Goal: Information Seeking & Learning: Check status

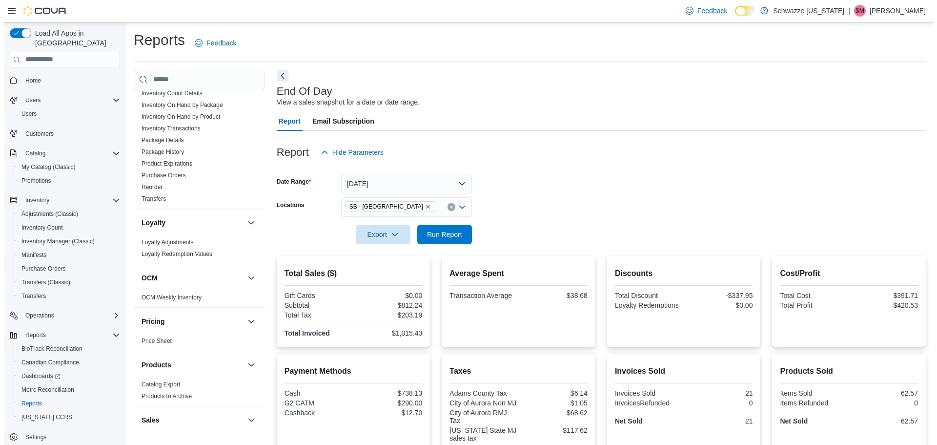
scroll to position [261, 0]
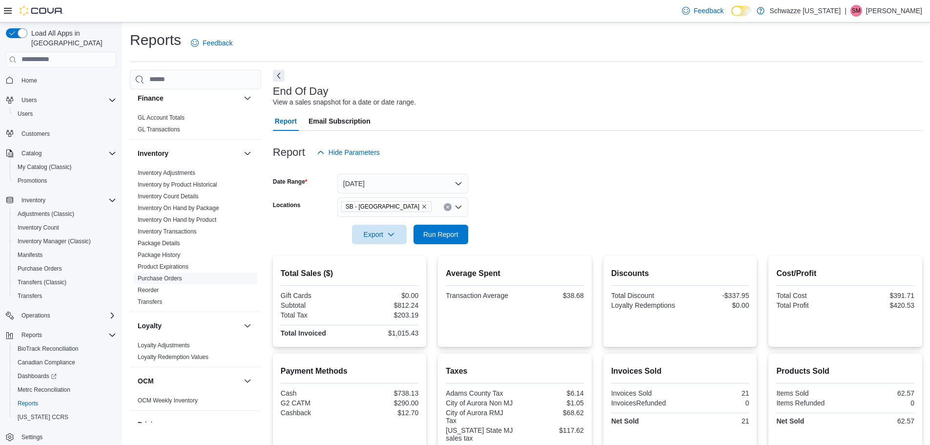
click at [175, 278] on link "Purchase Orders" at bounding box center [160, 278] width 44 height 7
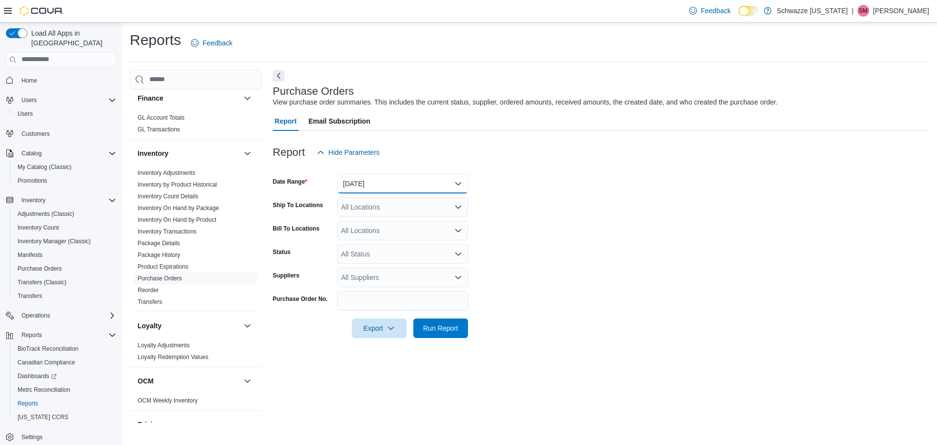
click at [354, 181] on button "Yesterday" at bounding box center [402, 184] width 131 height 20
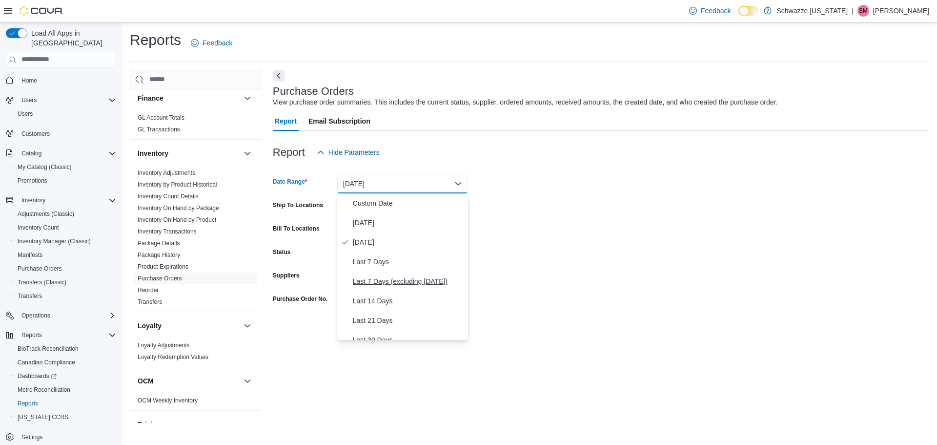
scroll to position [49, 0]
click at [385, 293] on span "Last 30 Days" at bounding box center [408, 291] width 111 height 12
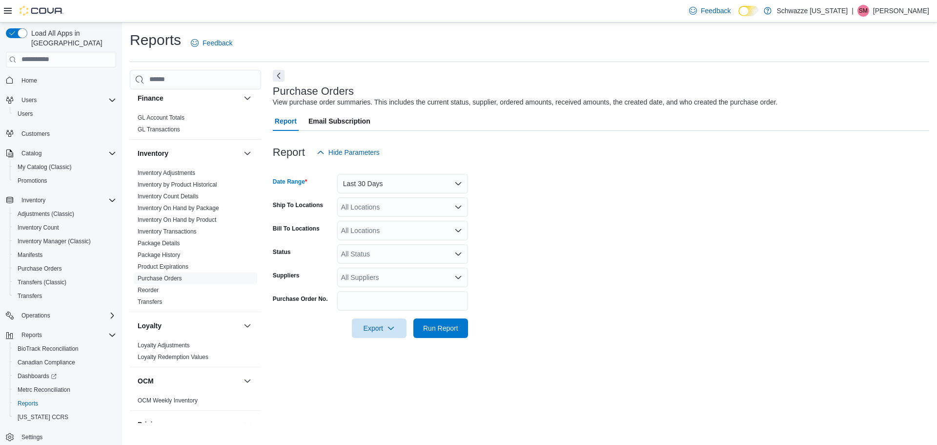
click at [374, 209] on div "All Locations" at bounding box center [402, 207] width 131 height 20
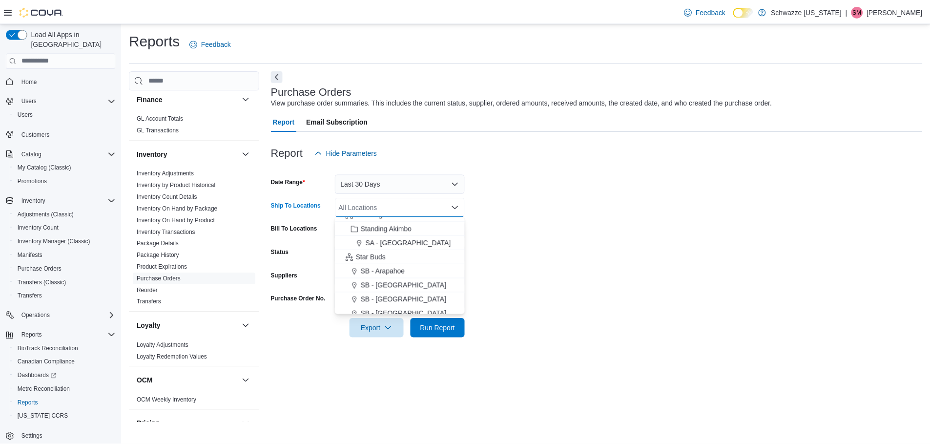
scroll to position [98, 0]
click at [386, 283] on span "SB - [GEOGRAPHIC_DATA]" at bounding box center [406, 282] width 86 height 10
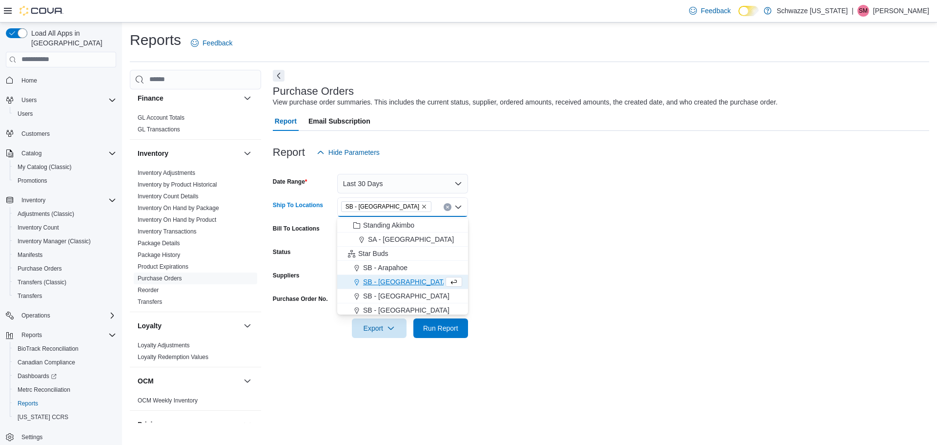
click at [615, 281] on form "Date Range Last 30 Days Ship To Locations SB - Aurora Combo box. Selected. SB -…" at bounding box center [601, 250] width 656 height 176
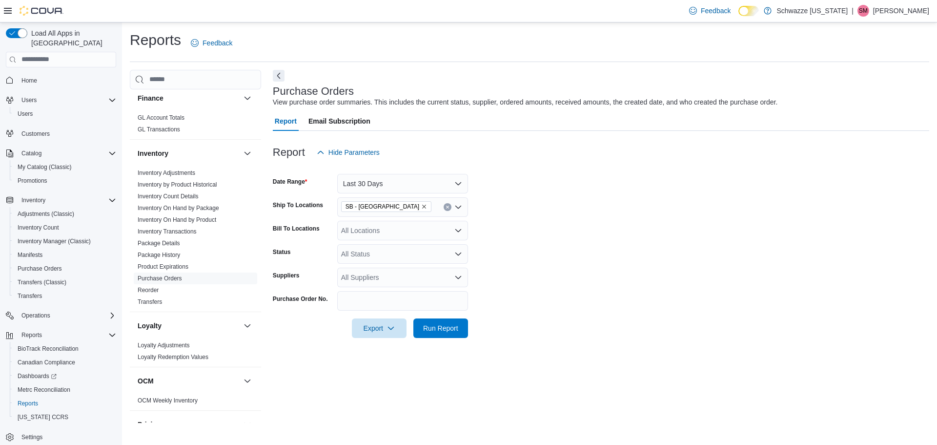
click at [419, 252] on div "All Status" at bounding box center [402, 254] width 131 height 20
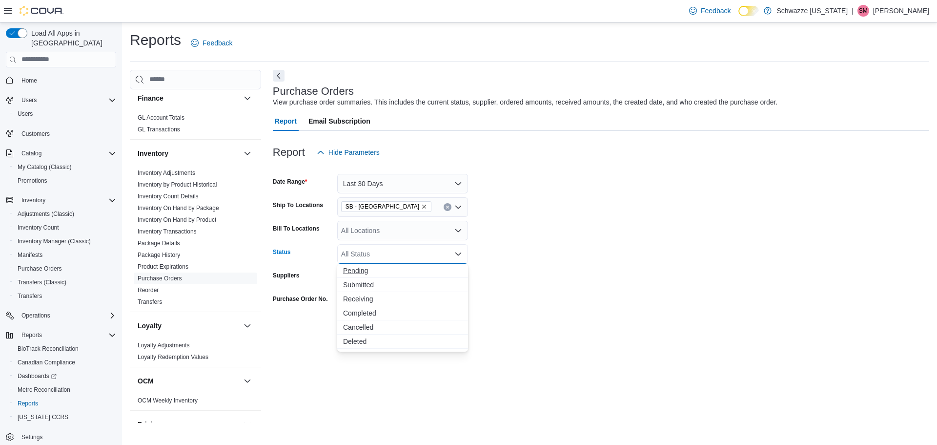
click at [383, 269] on span "Pending" at bounding box center [402, 270] width 119 height 10
click at [598, 258] on form "Date Range Last 30 Days Ship To Locations SB - Aurora Bill To Locations All Loc…" at bounding box center [601, 250] width 656 height 176
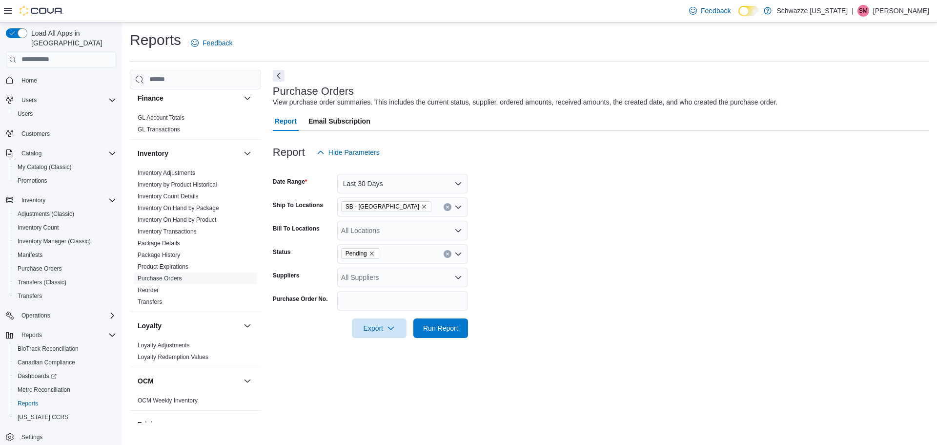
click at [399, 282] on div "All Suppliers" at bounding box center [402, 277] width 131 height 20
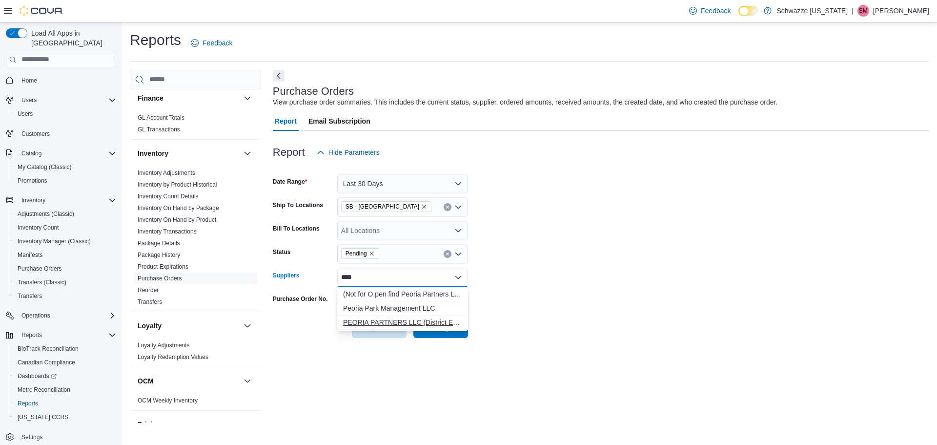
type input "****"
click at [405, 323] on span "PEORIA PARTNERS LLC (District Edibles [US_STATE])" at bounding box center [402, 322] width 119 height 10
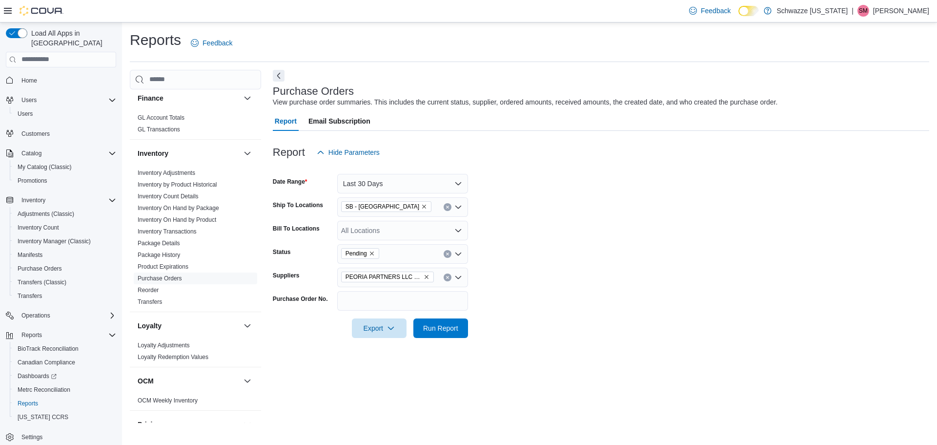
click at [560, 286] on form "Date Range Last 30 Days Ship To Locations SB - Aurora Bill To Locations All Loc…" at bounding box center [601, 250] width 656 height 176
click at [449, 327] on span "Run Report" at bounding box center [440, 328] width 35 height 10
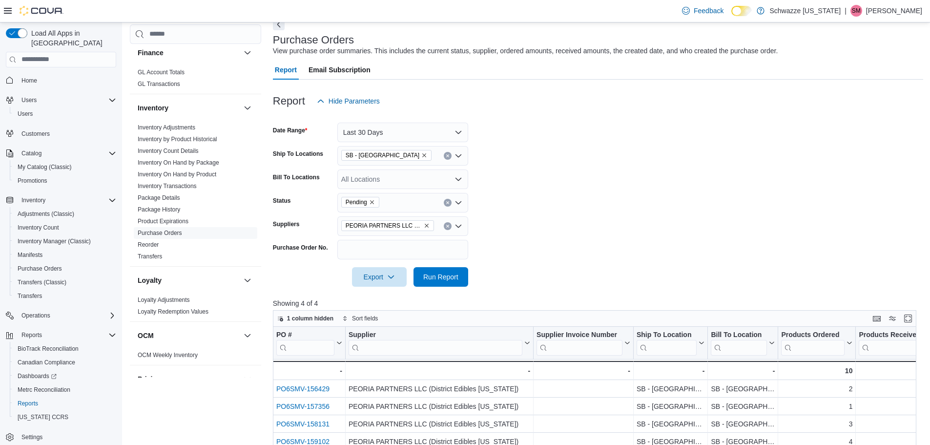
scroll to position [146, 0]
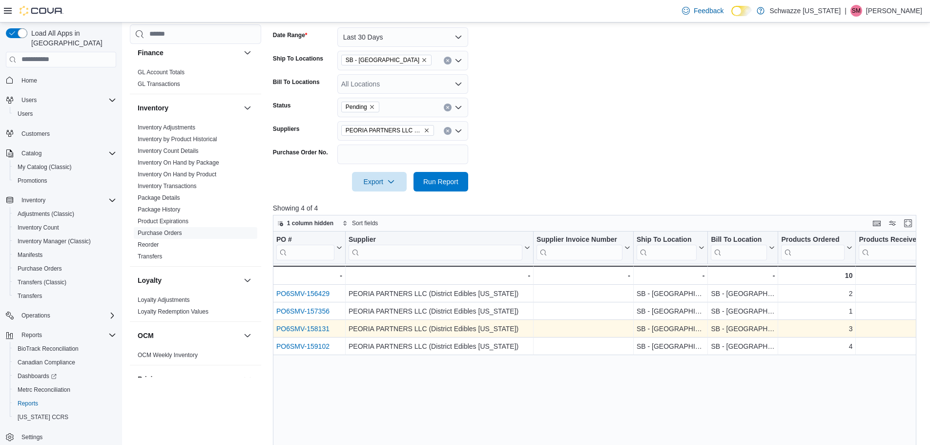
click at [314, 332] on link "PO6SMV-158131" at bounding box center [302, 329] width 53 height 8
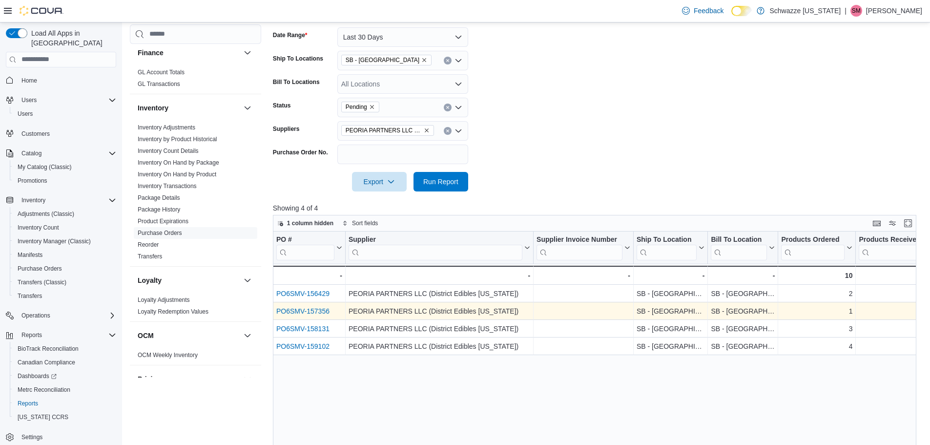
click at [304, 308] on link "PO6SMV-157356" at bounding box center [302, 311] width 53 height 8
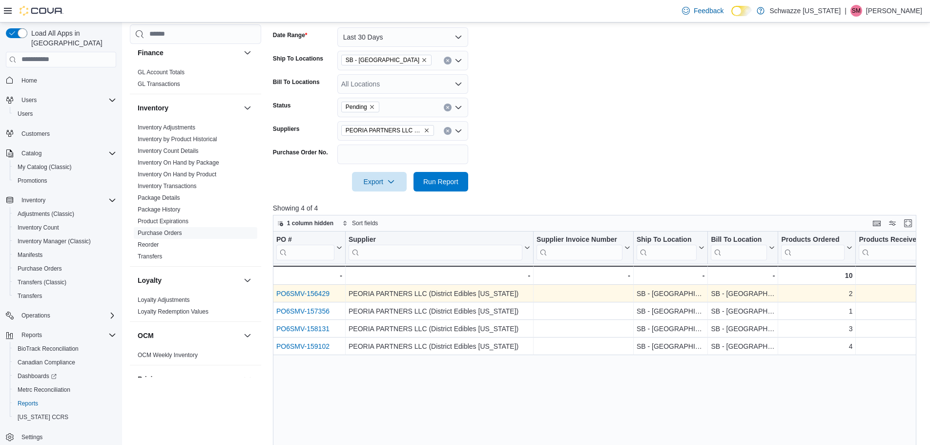
click at [286, 297] on link "PO6SMV-156429" at bounding box center [302, 293] width 53 height 8
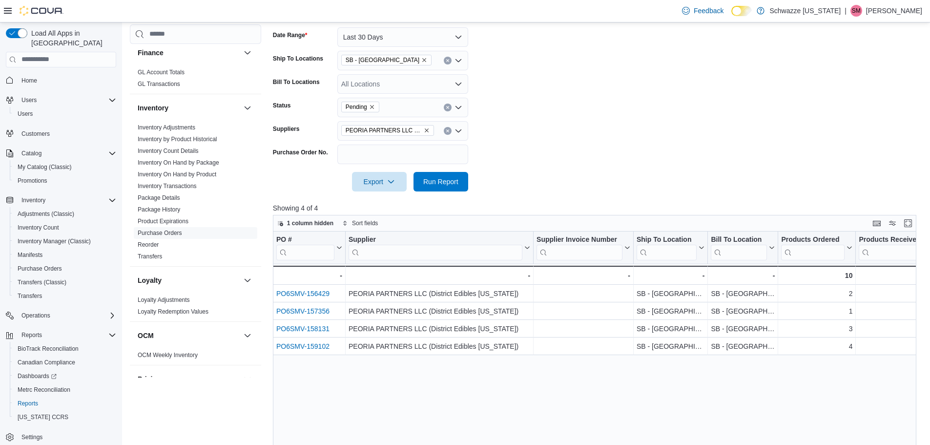
click at [553, 123] on form "Date Range Last 30 Days Ship To Locations SB - Aurora Bill To Locations All Loc…" at bounding box center [598, 104] width 650 height 176
